Goal: Information Seeking & Learning: Compare options

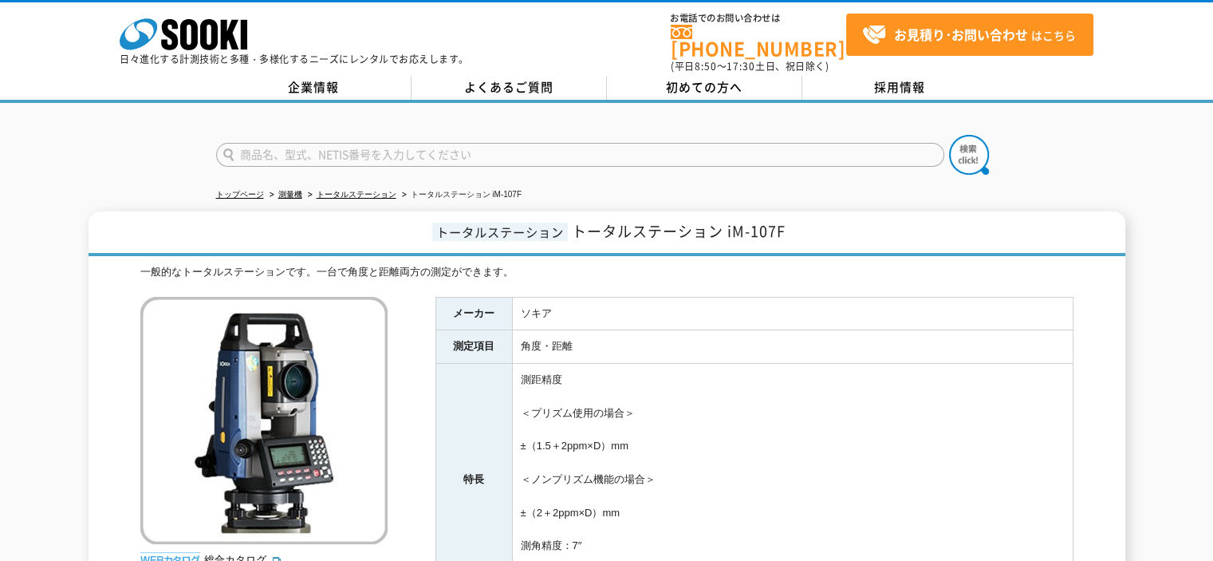
click at [376, 189] on li "トータルステーション" at bounding box center [351, 195] width 92 height 17
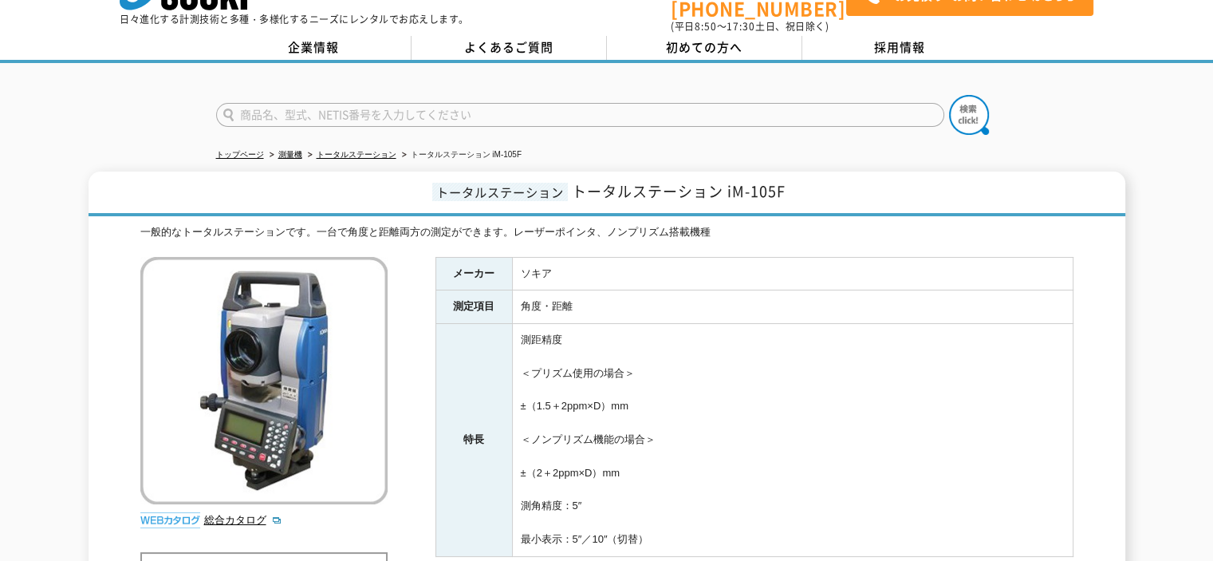
scroll to position [16, 0]
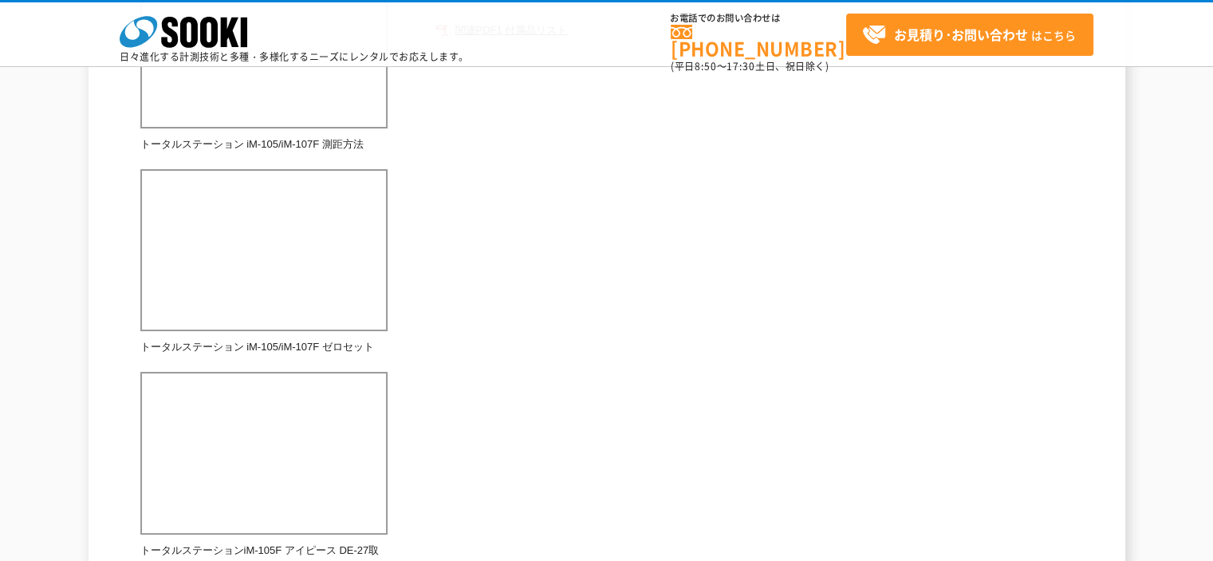
scroll to position [792, 0]
